Goal: Find specific page/section: Find specific page/section

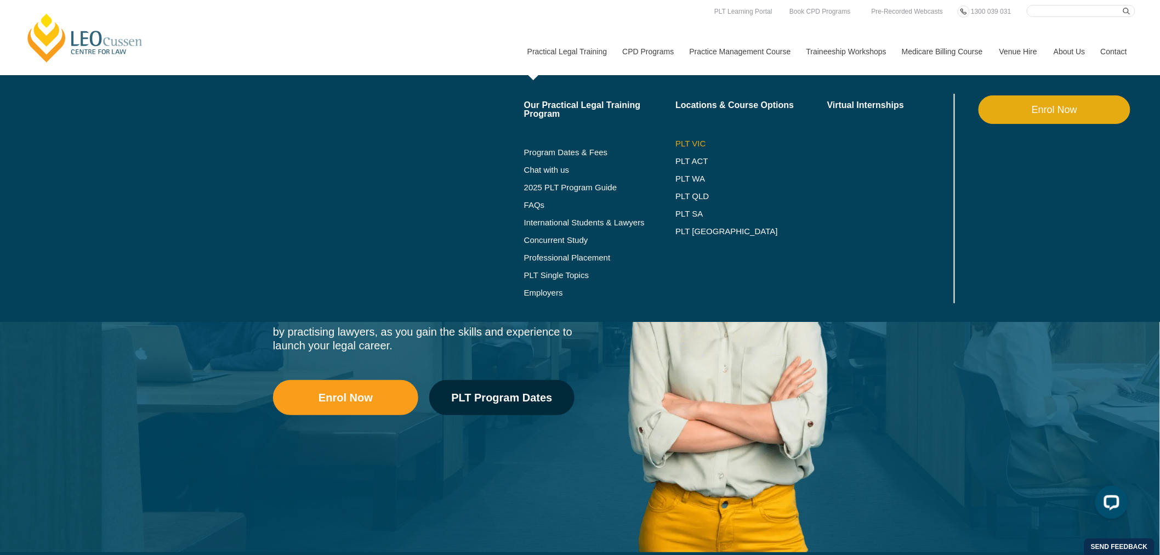
click at [697, 139] on link "PLT VIC" at bounding box center [752, 143] width 152 height 9
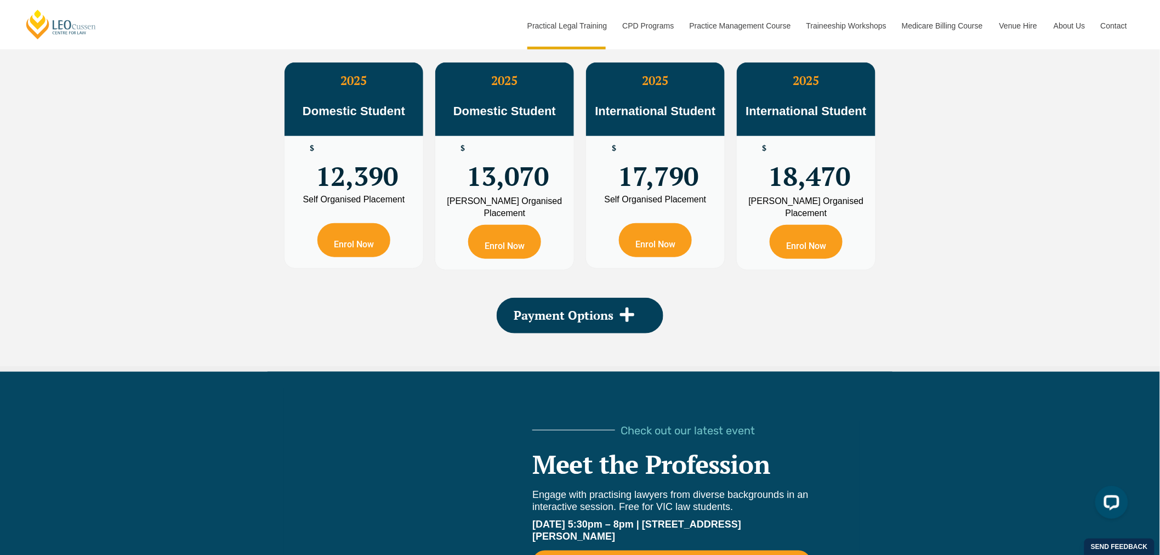
scroll to position [2273, 0]
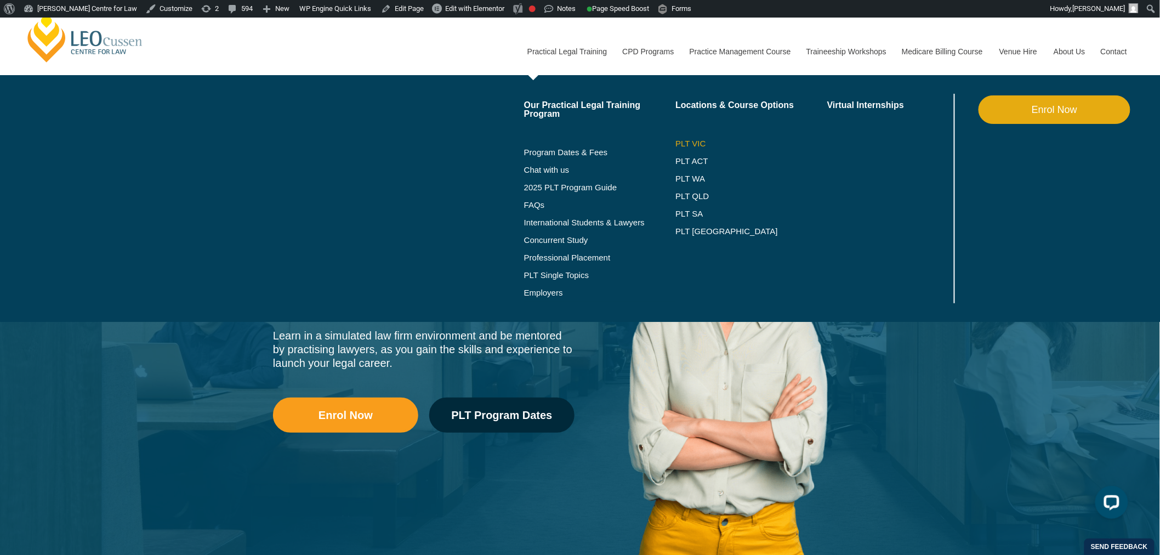
click at [698, 143] on link "PLT VIC" at bounding box center [752, 143] width 152 height 9
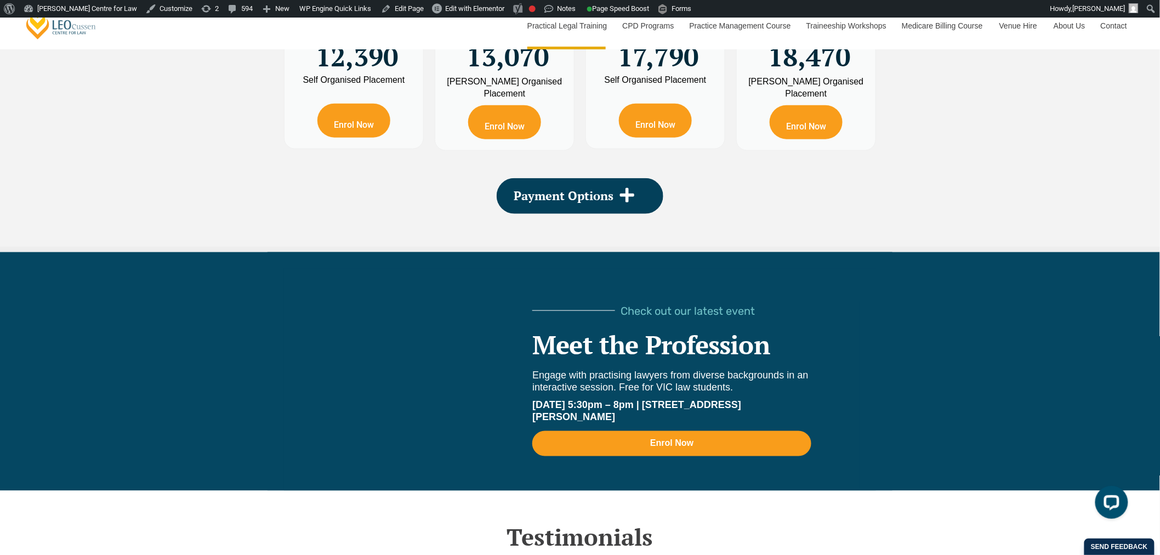
scroll to position [2193, 0]
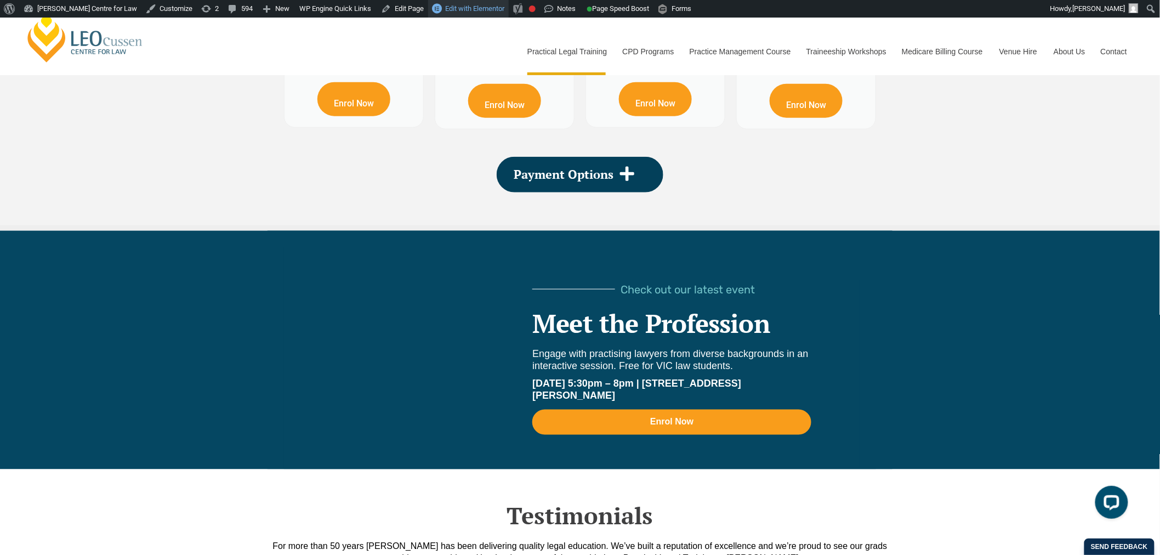
click at [465, 7] on span "Edit with Elementor" at bounding box center [474, 8] width 59 height 8
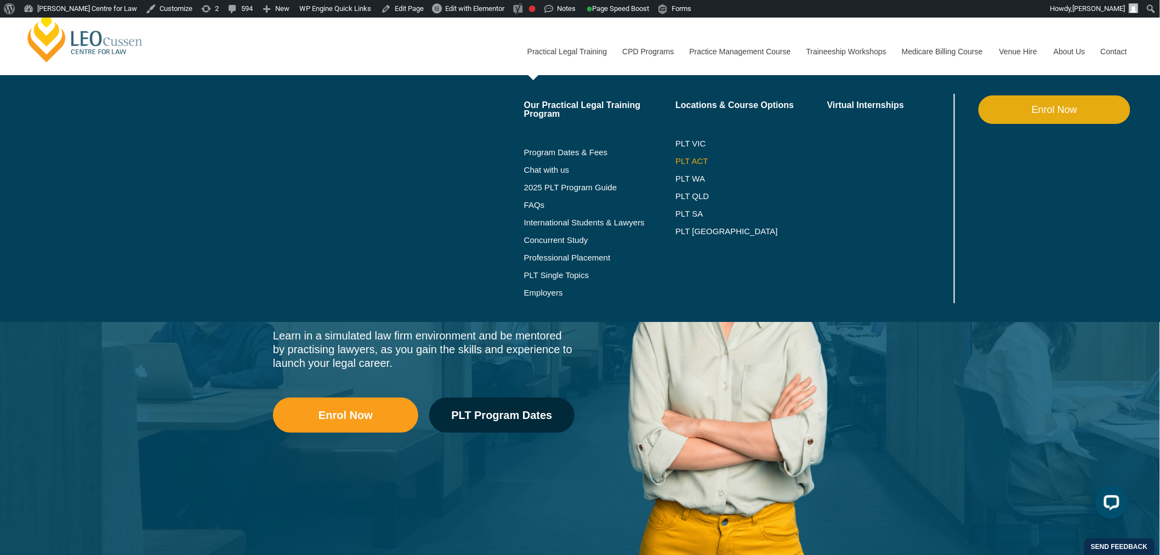
click at [688, 157] on link "PLT ACT" at bounding box center [752, 161] width 152 height 9
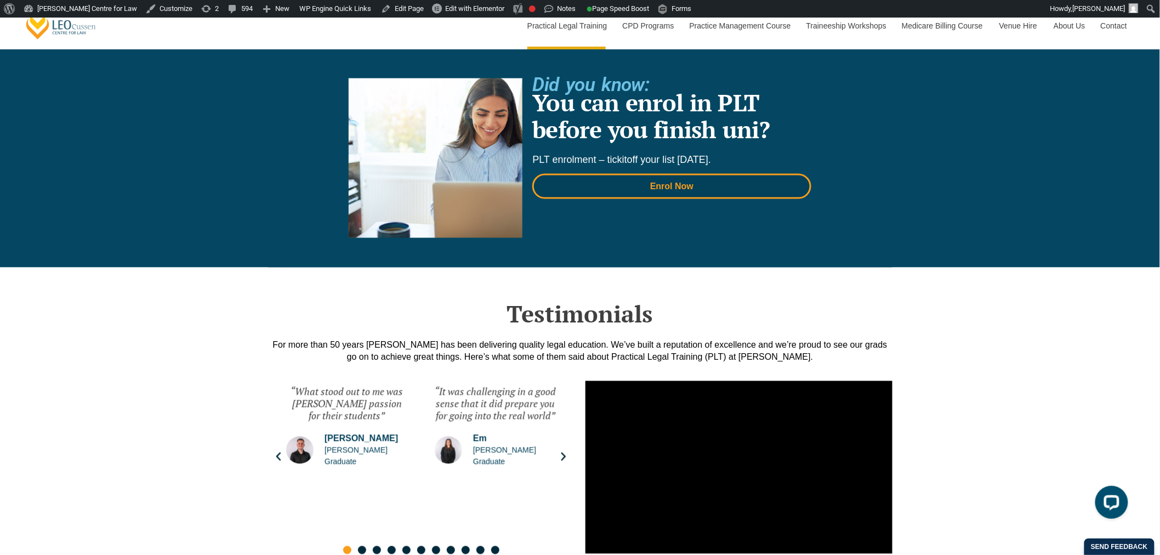
scroll to position [2254, 0]
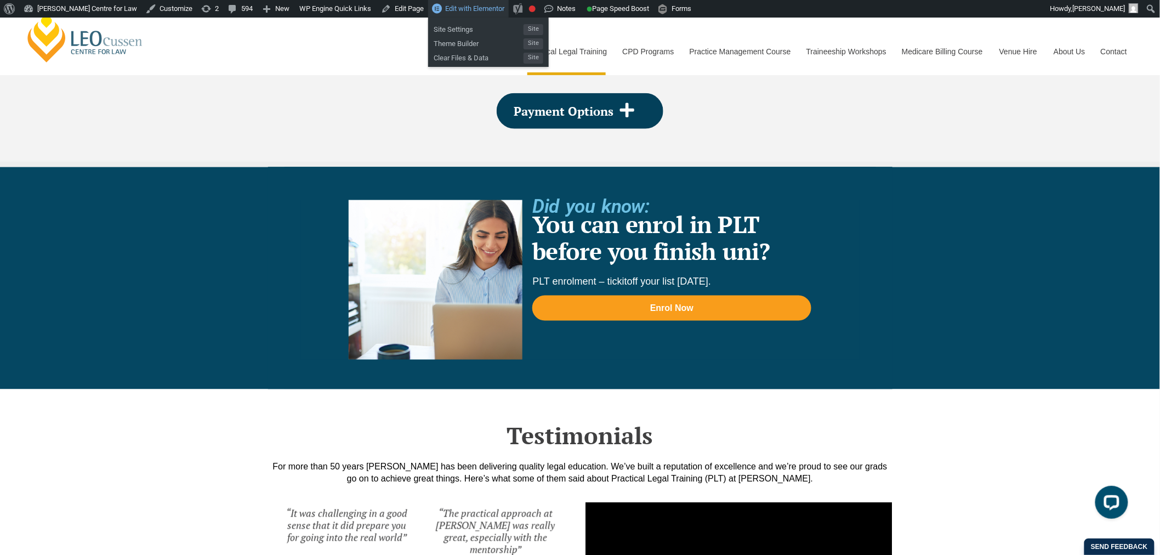
click at [445, 12] on span "Edit with Elementor" at bounding box center [474, 8] width 59 height 8
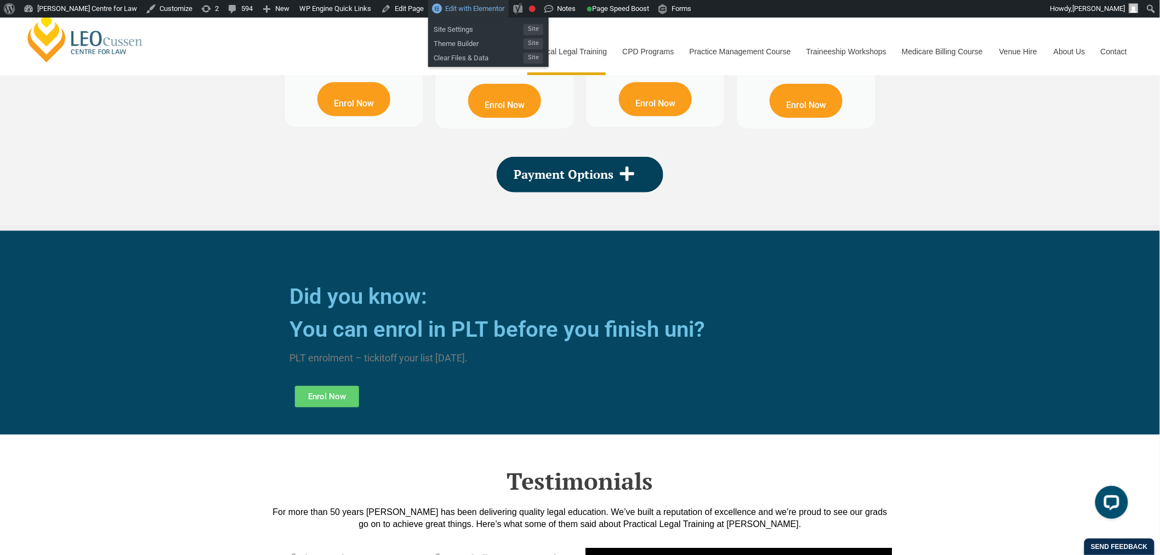
click at [473, 7] on span "Edit with Elementor" at bounding box center [474, 8] width 59 height 8
